Goal: Task Accomplishment & Management: Use online tool/utility

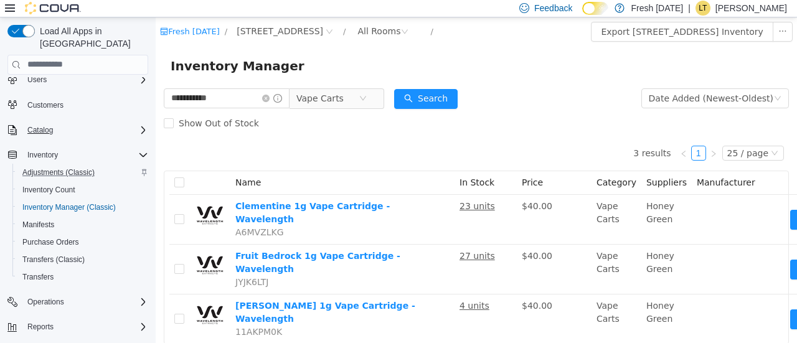
scroll to position [49, 0]
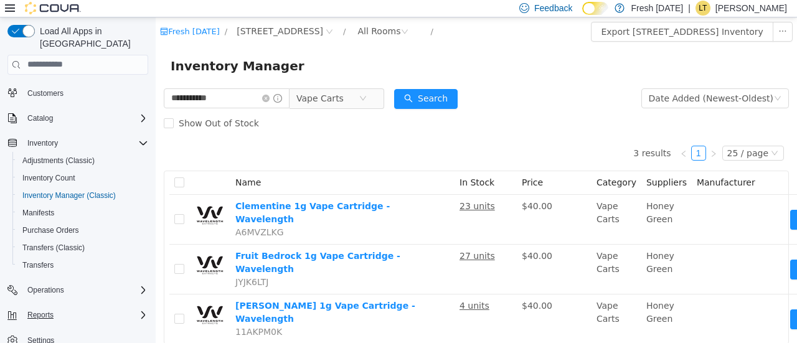
click at [105, 307] on div "Reports" at bounding box center [85, 314] width 126 height 15
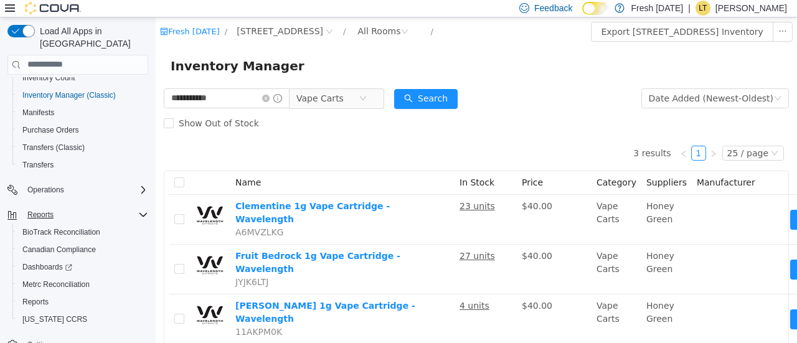
scroll to position [153, 0]
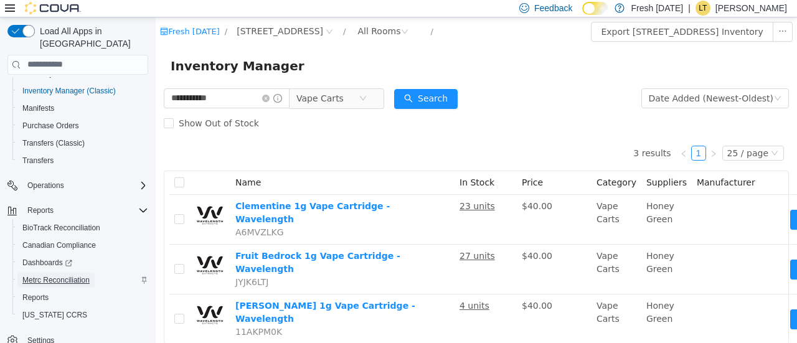
click at [82, 275] on span "Metrc Reconciliation" at bounding box center [55, 280] width 67 height 10
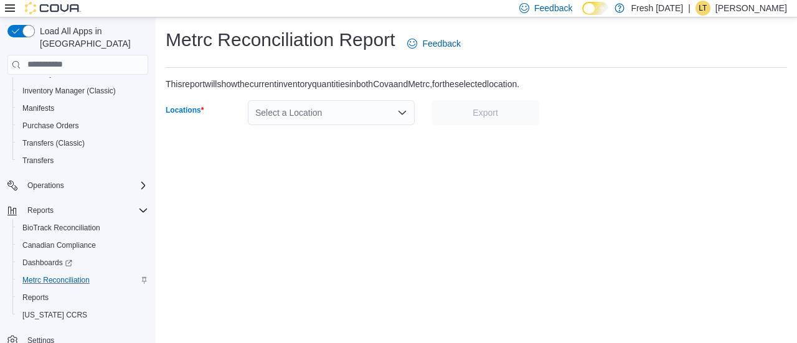
click at [401, 118] on div "Select a Location" at bounding box center [331, 112] width 167 height 25
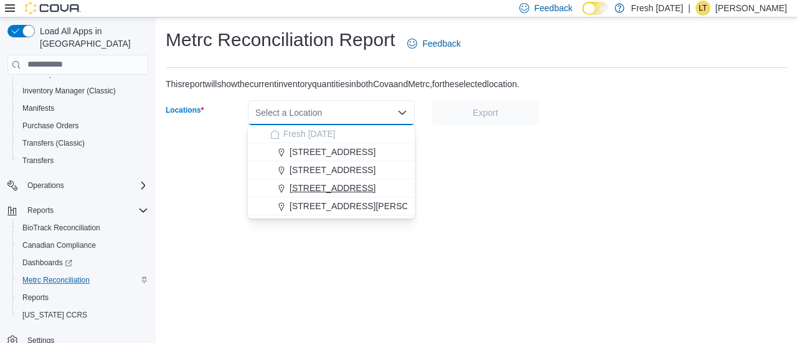
click at [351, 191] on span "[STREET_ADDRESS]" at bounding box center [332, 188] width 86 height 12
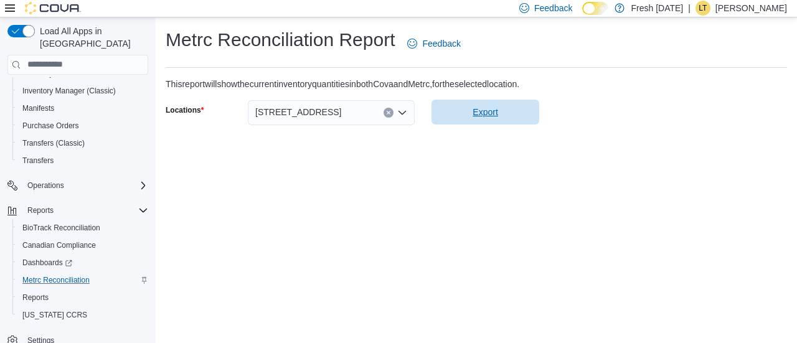
click at [485, 106] on span "Export" at bounding box center [484, 112] width 25 height 12
